Goal: Information Seeking & Learning: Learn about a topic

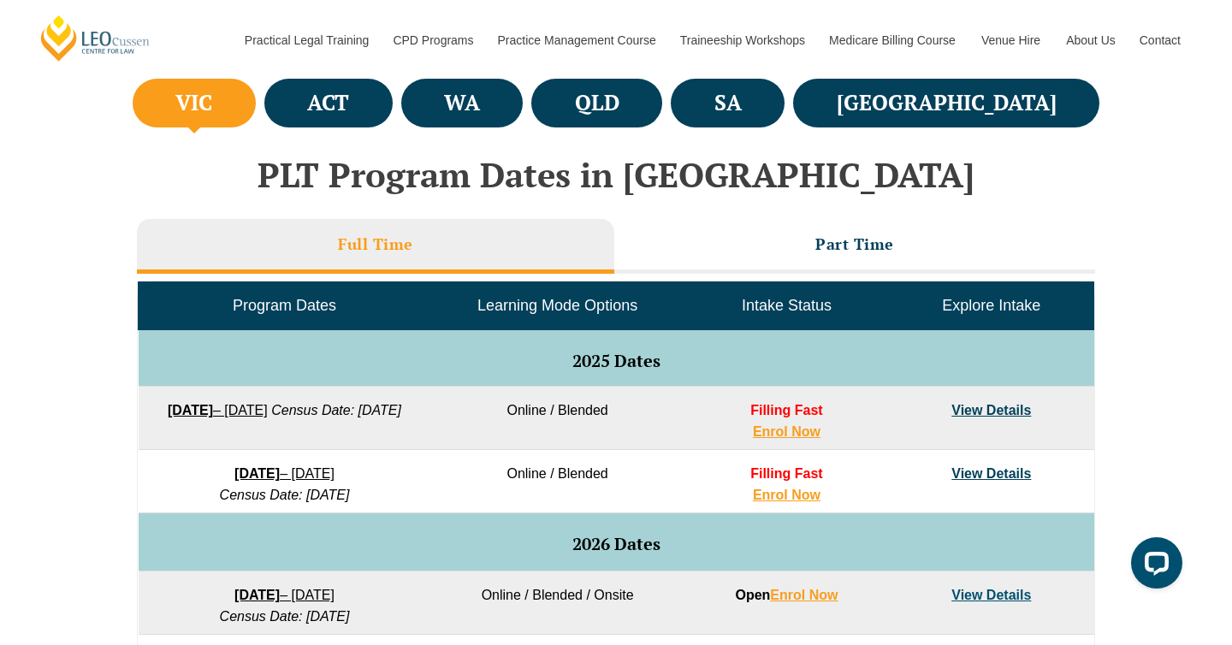
click at [998, 410] on link "View Details" at bounding box center [991, 410] width 80 height 15
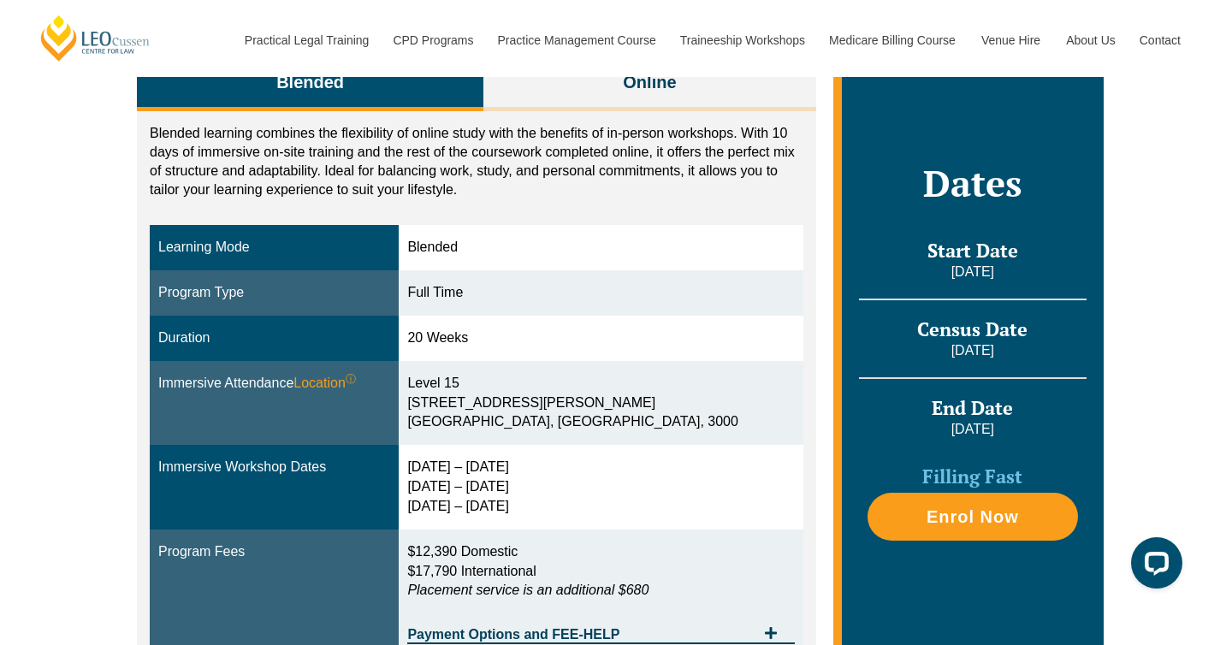
drag, startPoint x: 457, startPoint y: 467, endPoint x: 560, endPoint y: 505, distance: 109.4
click at [560, 505] on div "29 Sep – 2 Oct 2025 9 – 11 Dec 2025 10 – 12 Feb 2026" at bounding box center [600, 487] width 387 height 59
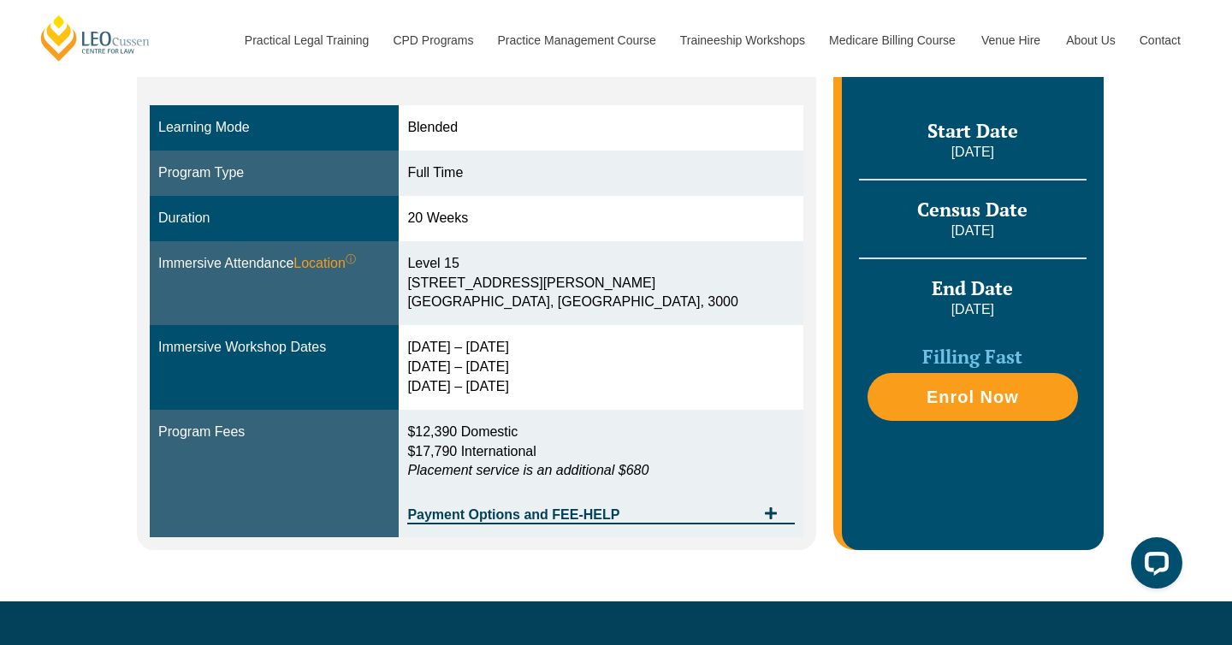
scroll to position [448, 0]
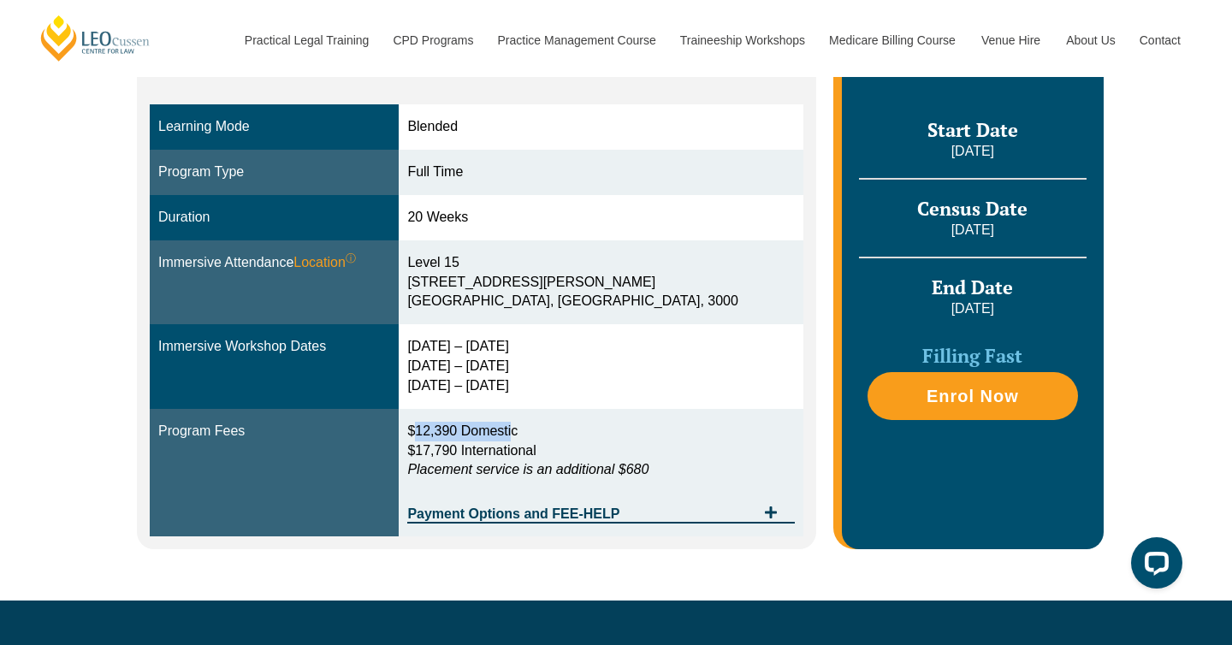
drag, startPoint x: 459, startPoint y: 425, endPoint x: 560, endPoint y: 432, distance: 101.2
click at [518, 432] on span "$12,390 Domestic" at bounding box center [462, 431] width 110 height 15
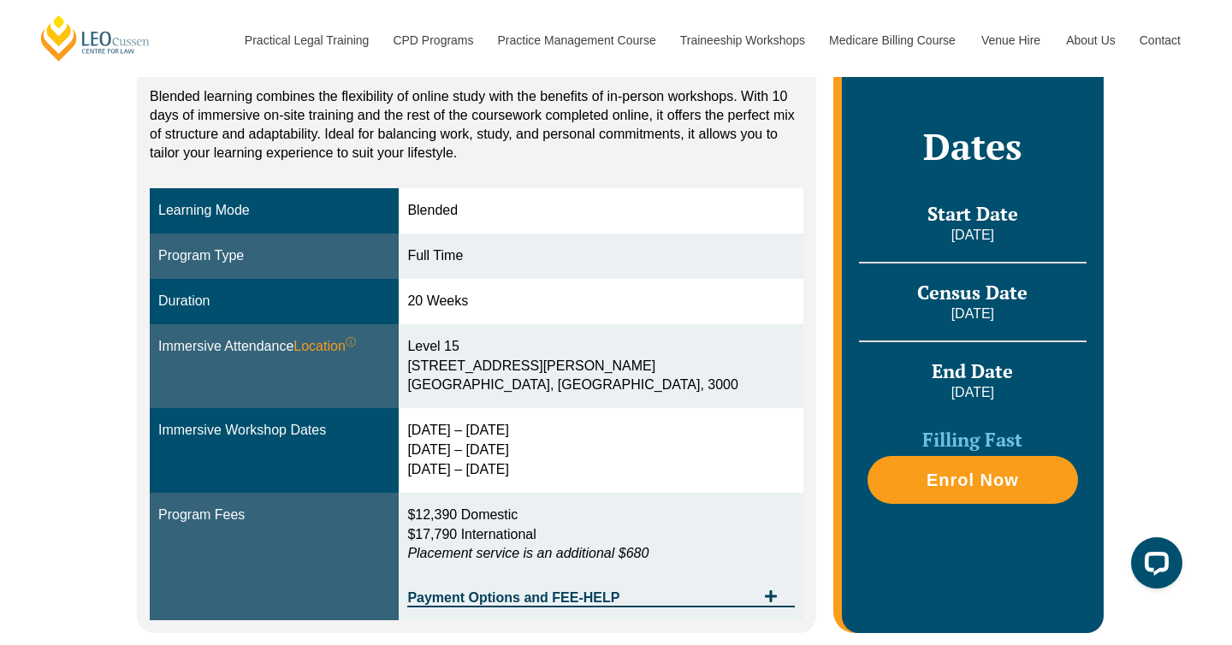
scroll to position [348, 0]
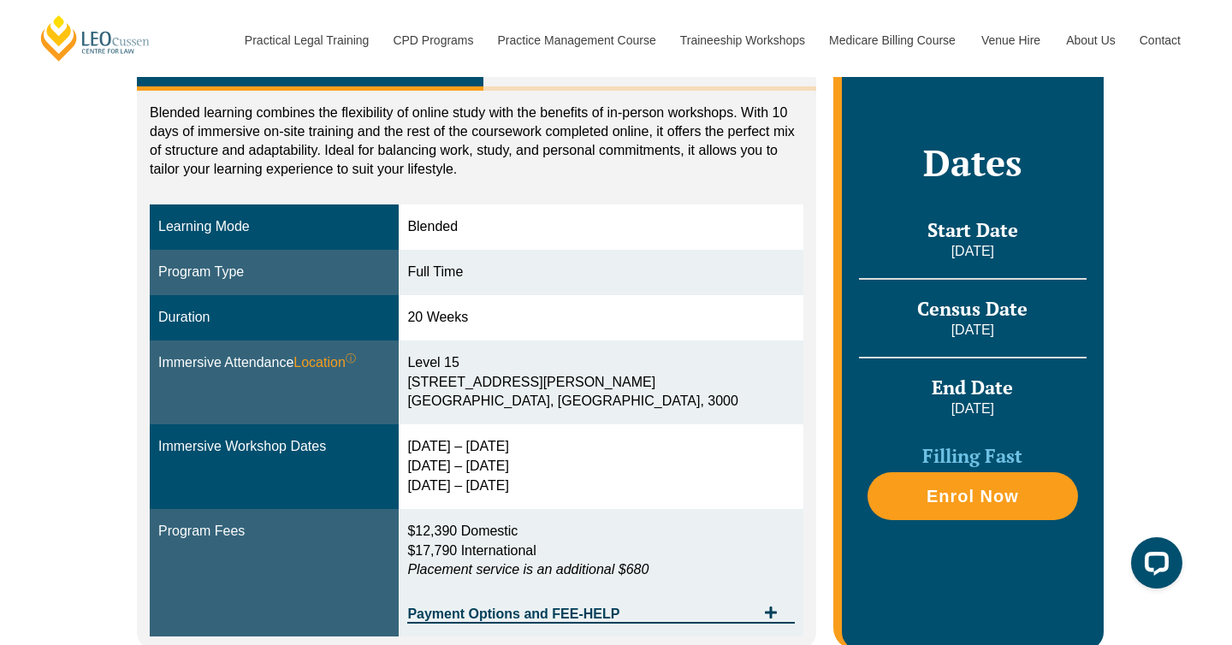
drag, startPoint x: 577, startPoint y: 501, endPoint x: 456, endPoint y: 447, distance: 131.8
click at [456, 447] on td "29 Sep – 2 Oct 2025 9 – 11 Dec 2025 10 – 12 Feb 2026" at bounding box center [601, 466] width 404 height 85
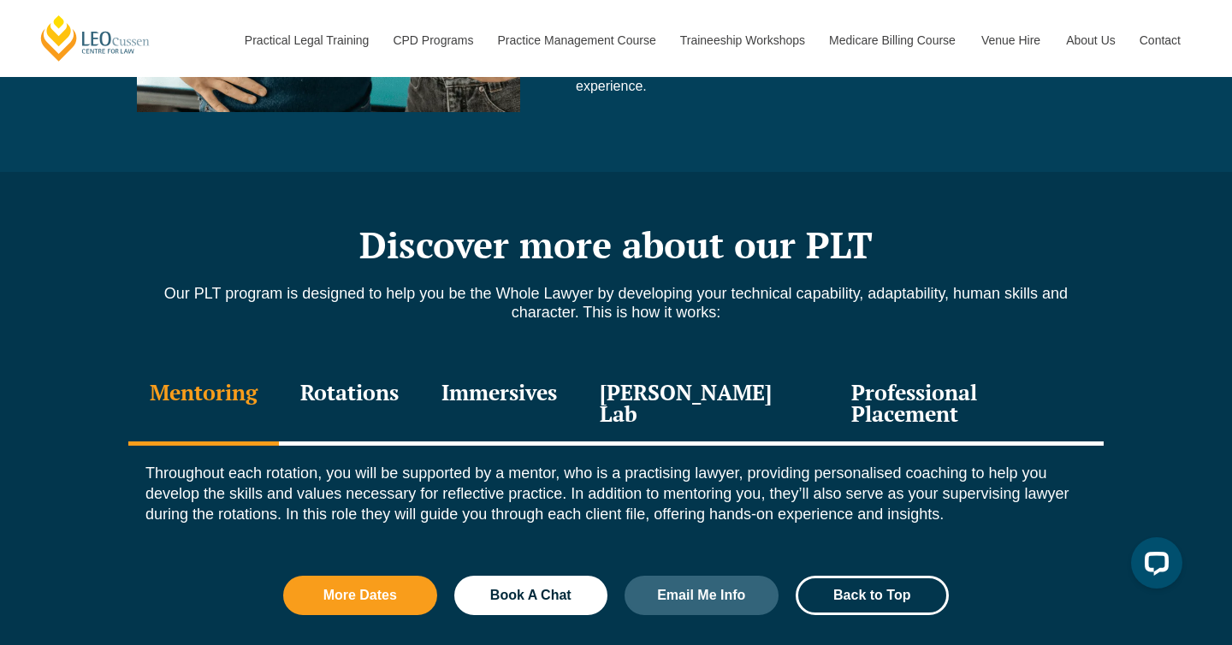
scroll to position [1751, 0]
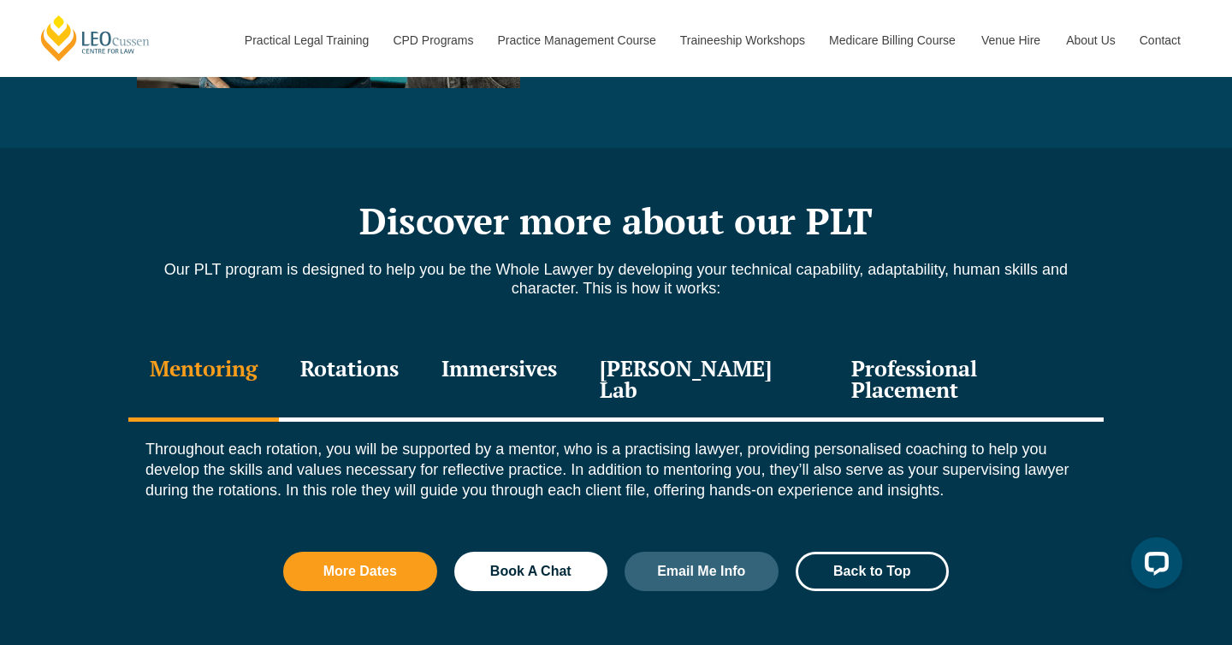
click at [538, 377] on div "Immersives" at bounding box center [499, 381] width 158 height 81
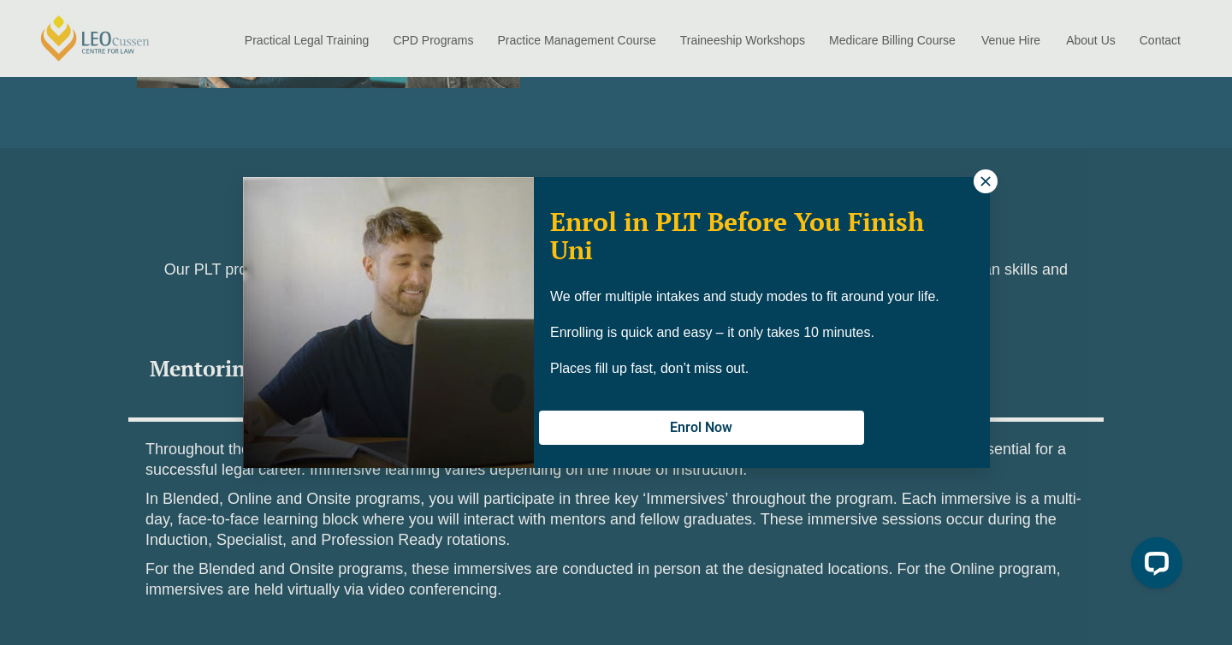
click at [984, 186] on icon at bounding box center [985, 181] width 15 height 15
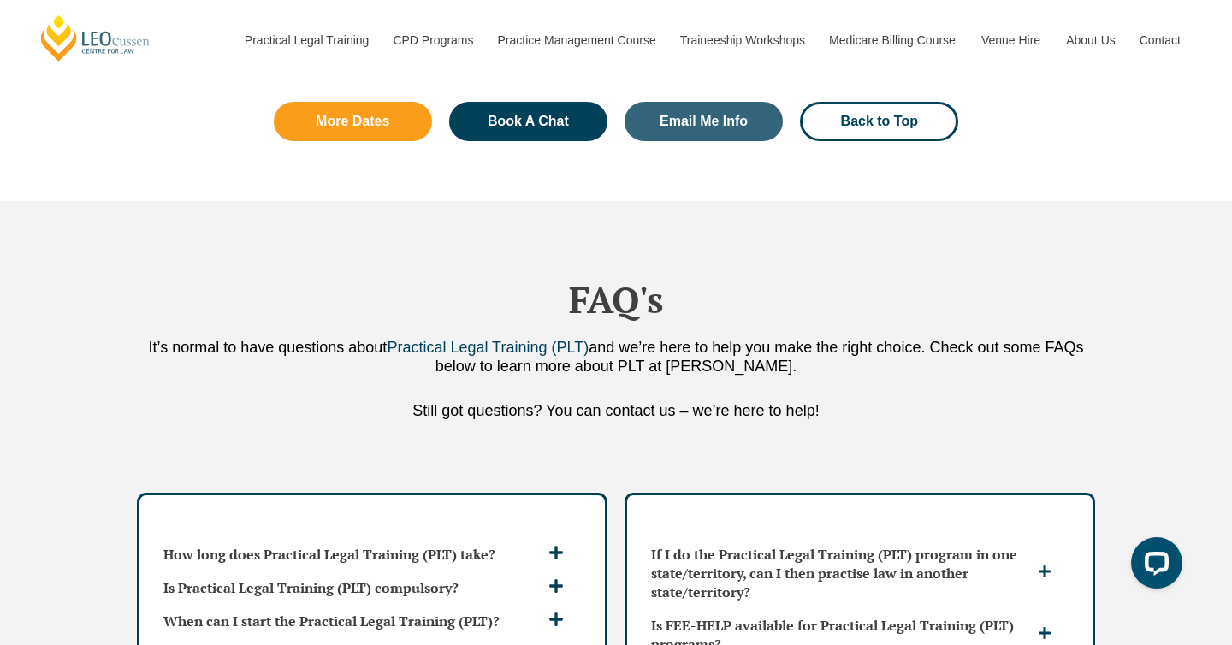
scroll to position [4567, 0]
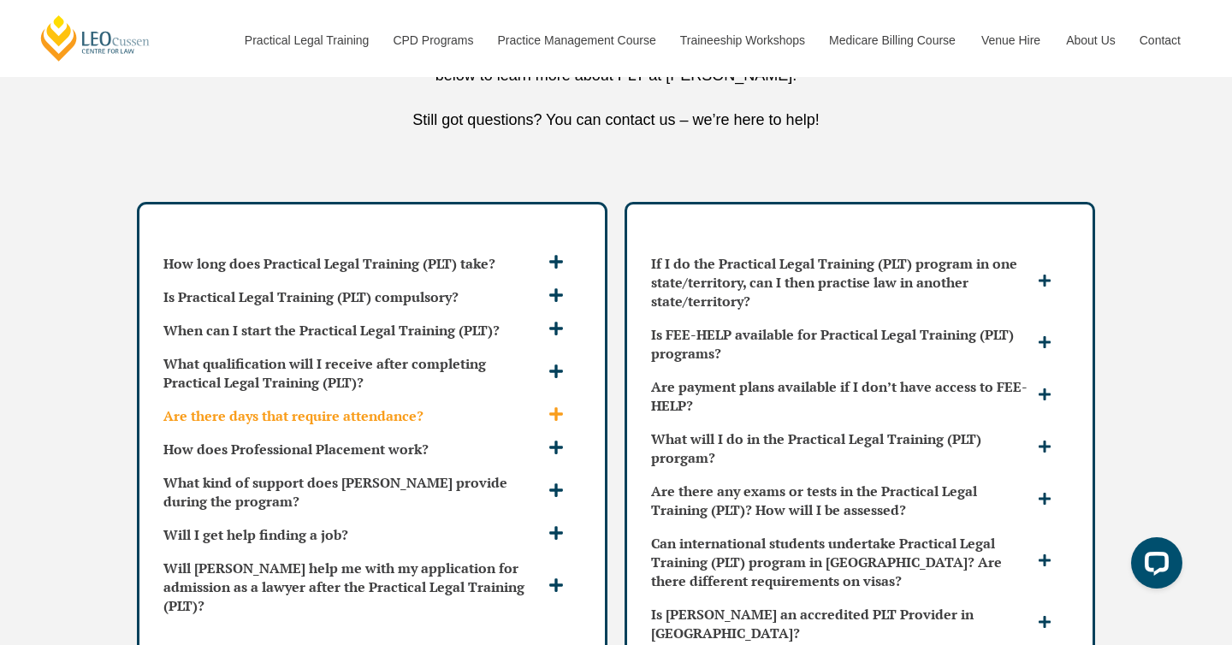
click at [539, 406] on h3 "Are there days that require attendance?" at bounding box center [353, 415] width 381 height 19
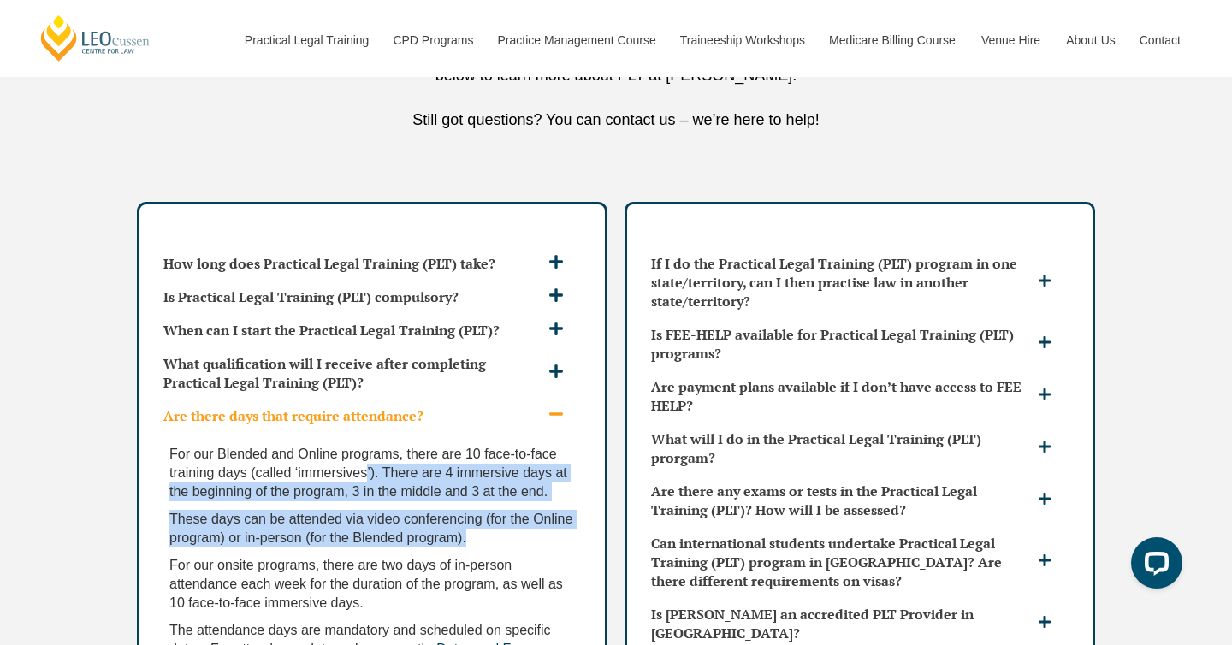
drag, startPoint x: 365, startPoint y: 435, endPoint x: 554, endPoint y: 515, distance: 204.4
click at [554, 515] on div "For our Blended and Online programs, there are 10 face-to-face training days (c…" at bounding box center [372, 579] width 431 height 294
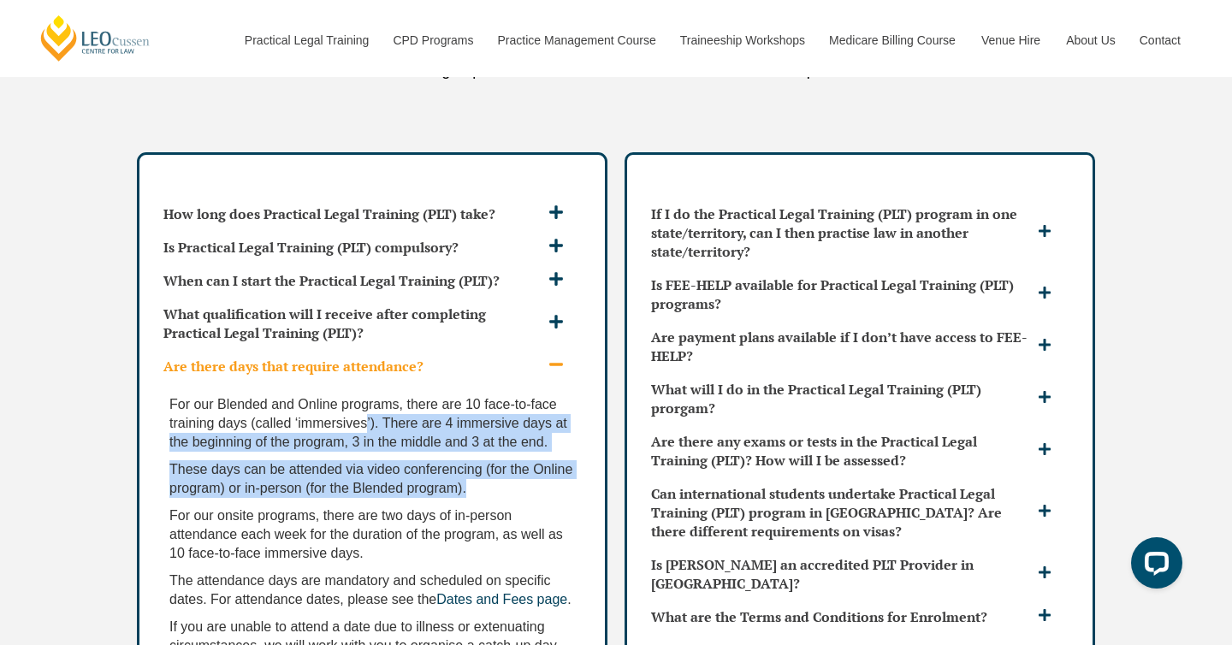
scroll to position [4618, 0]
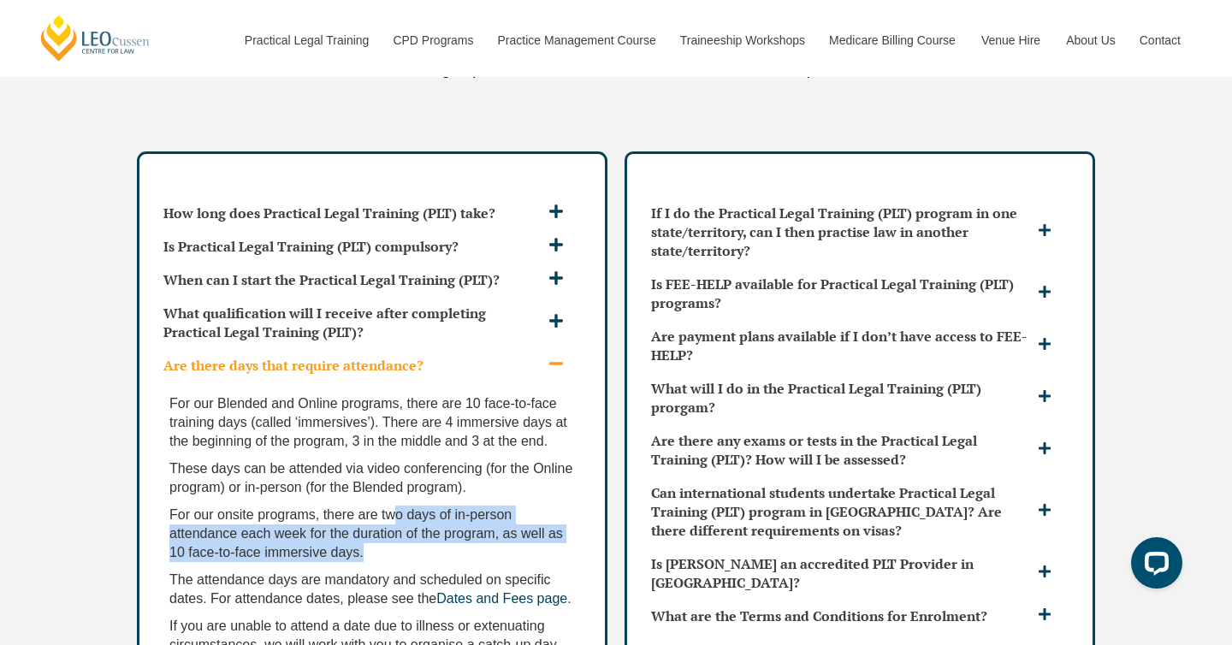
drag, startPoint x: 398, startPoint y: 483, endPoint x: 404, endPoint y: 521, distance: 39.0
click at [404, 521] on p "For our onsite programs, there are two days of in-person attendance each week f…" at bounding box center [372, 534] width 406 height 56
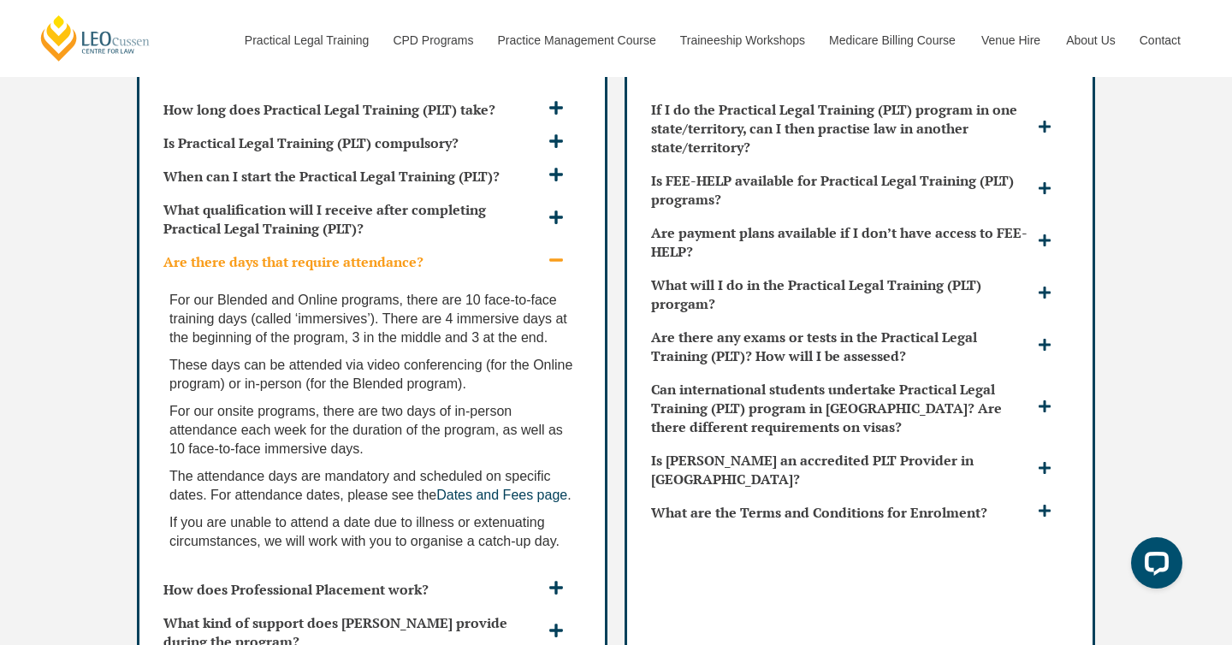
scroll to position [4731, 0]
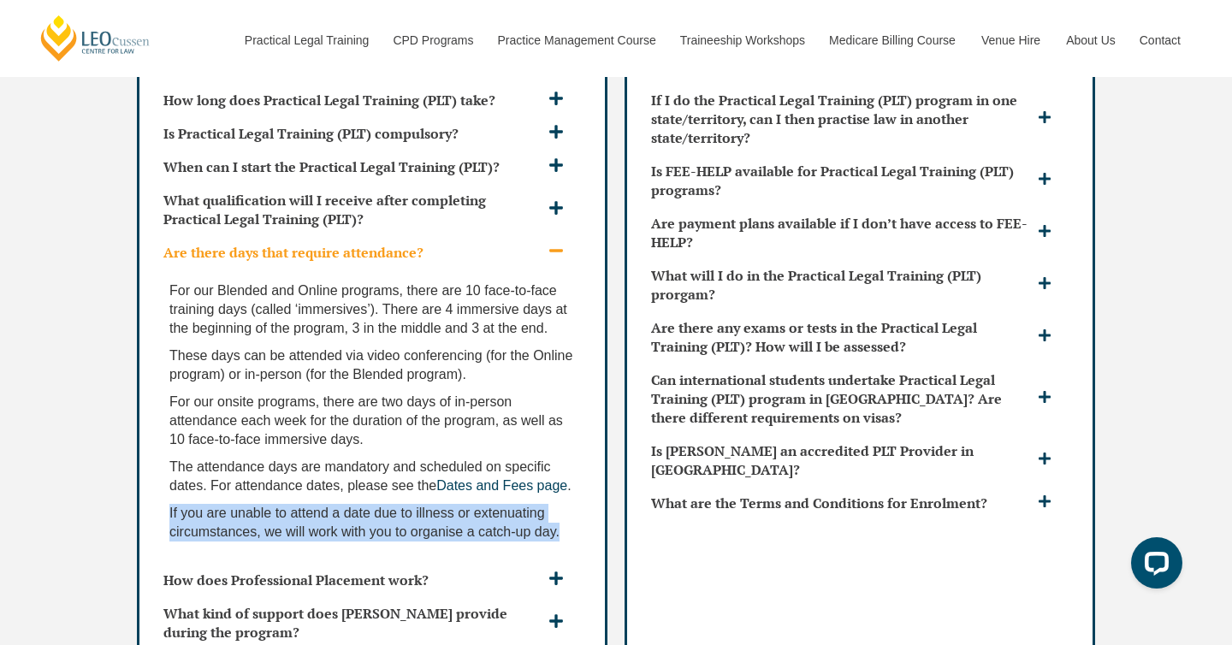
drag, startPoint x: 340, startPoint y: 465, endPoint x: 476, endPoint y: 535, distance: 153.1
click at [476, 535] on div "For our Blended and Online programs, there are 10 face-to-face training days (c…" at bounding box center [372, 416] width 431 height 294
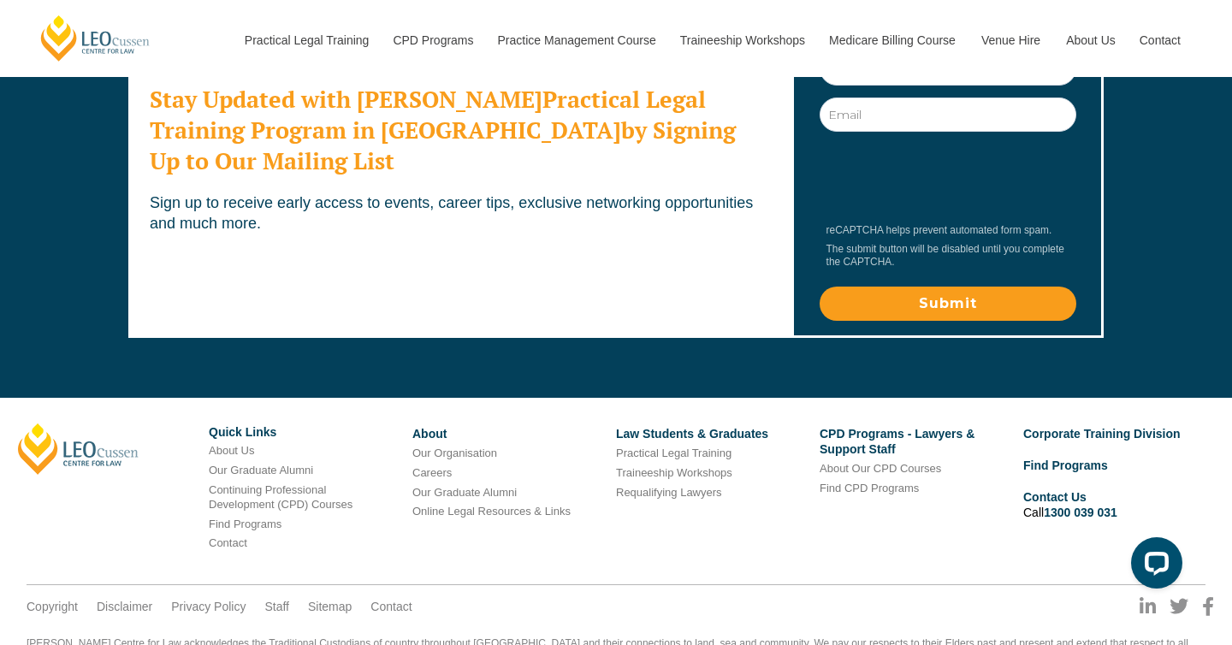
scroll to position [5754, 0]
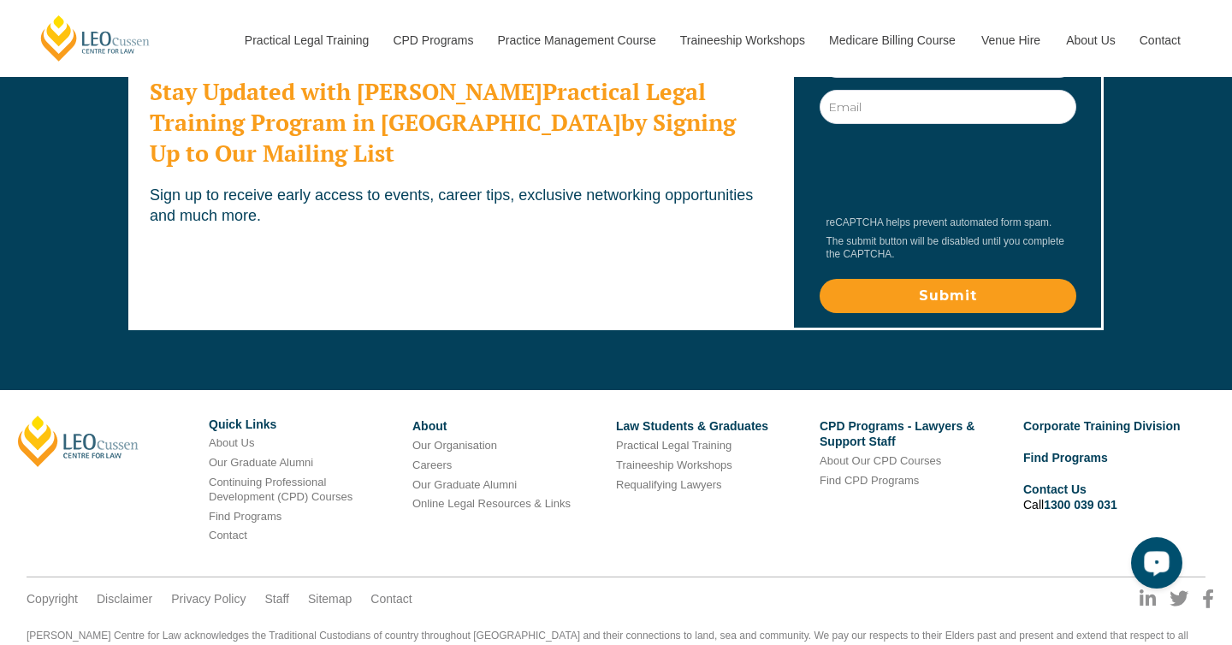
click at [1170, 571] on div "Open LiveChat chat widget" at bounding box center [1156, 562] width 29 height 29
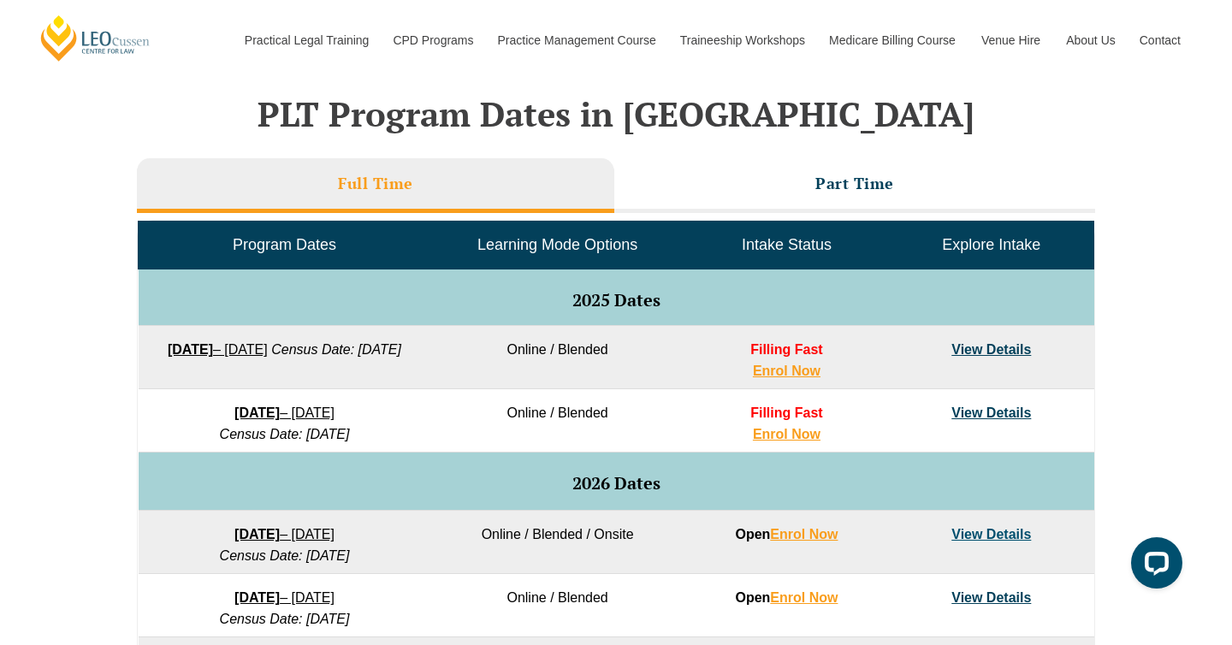
click at [1001, 358] on td "View Details" at bounding box center [991, 357] width 204 height 63
click at [998, 349] on link "View Details" at bounding box center [991, 349] width 80 height 15
